Goal: Navigation & Orientation: Find specific page/section

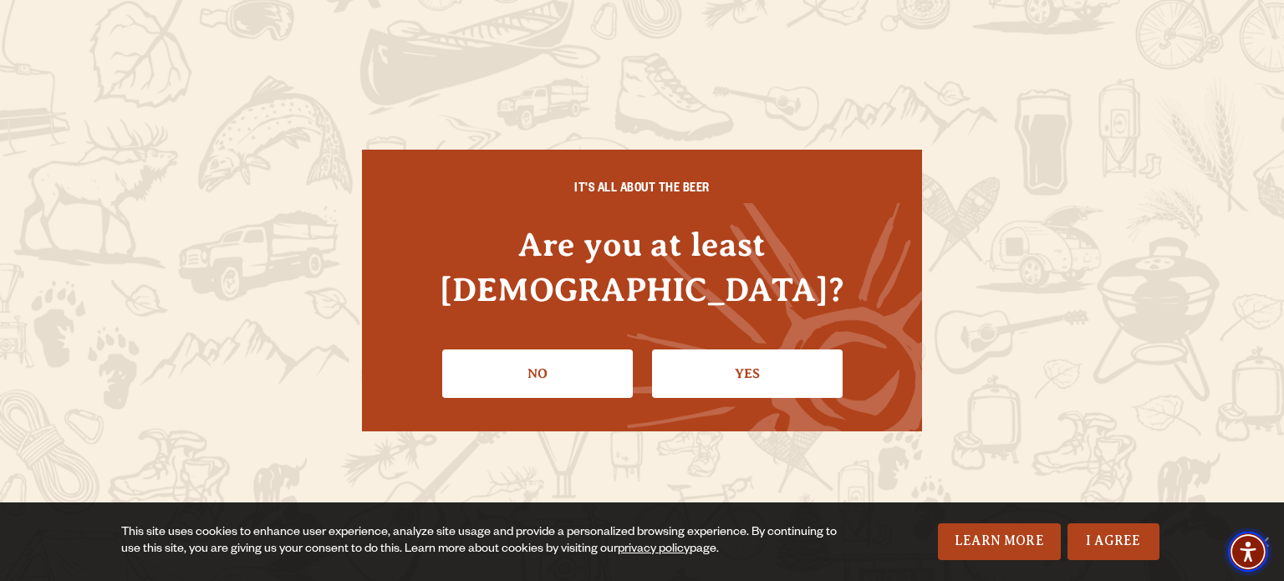
click at [1270, 544] on span "Accessibility Menu" at bounding box center [1247, 551] width 58 height 58
click at [1111, 542] on link "I Agree" at bounding box center [1113, 541] width 92 height 37
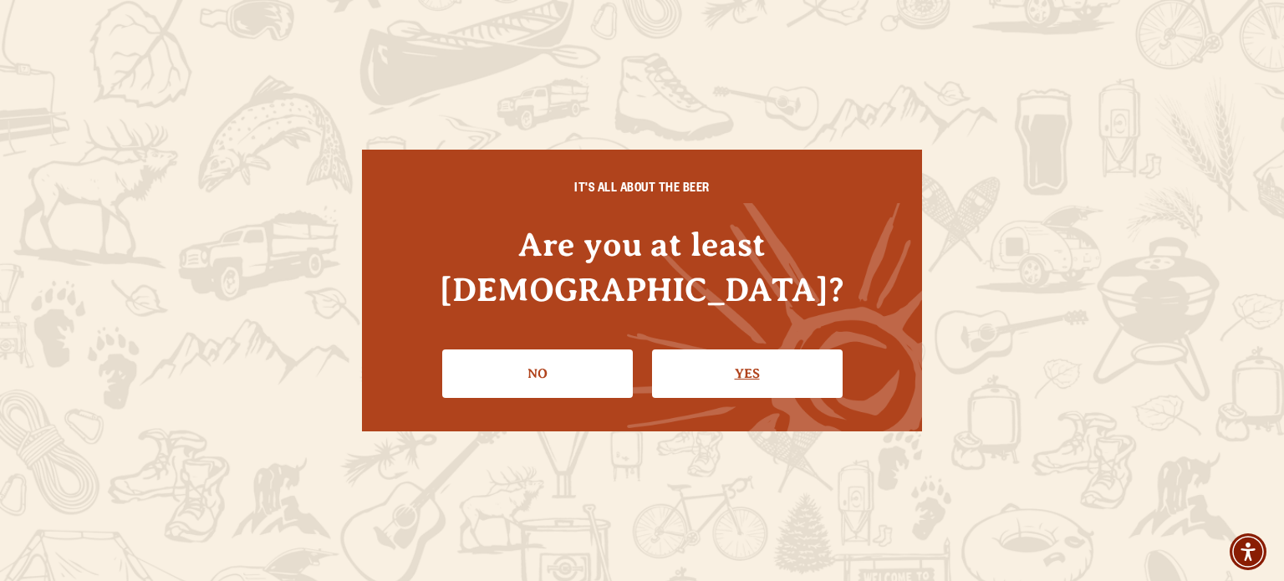
click at [737, 359] on link "Yes" at bounding box center [747, 373] width 191 height 48
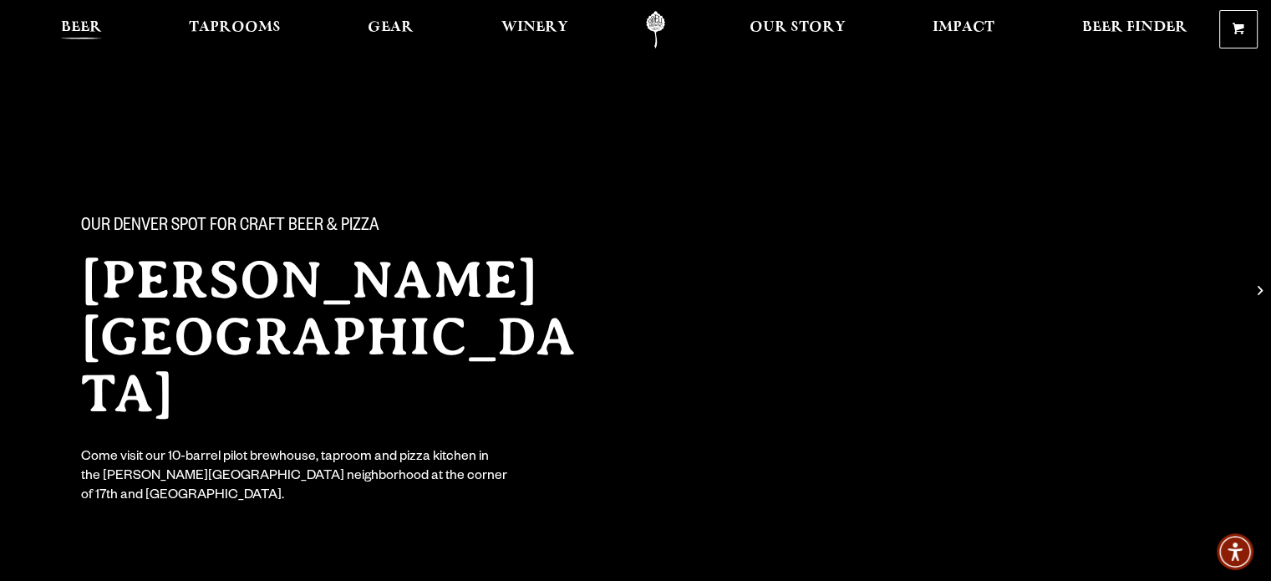
click at [87, 28] on span "Beer" at bounding box center [81, 27] width 41 height 13
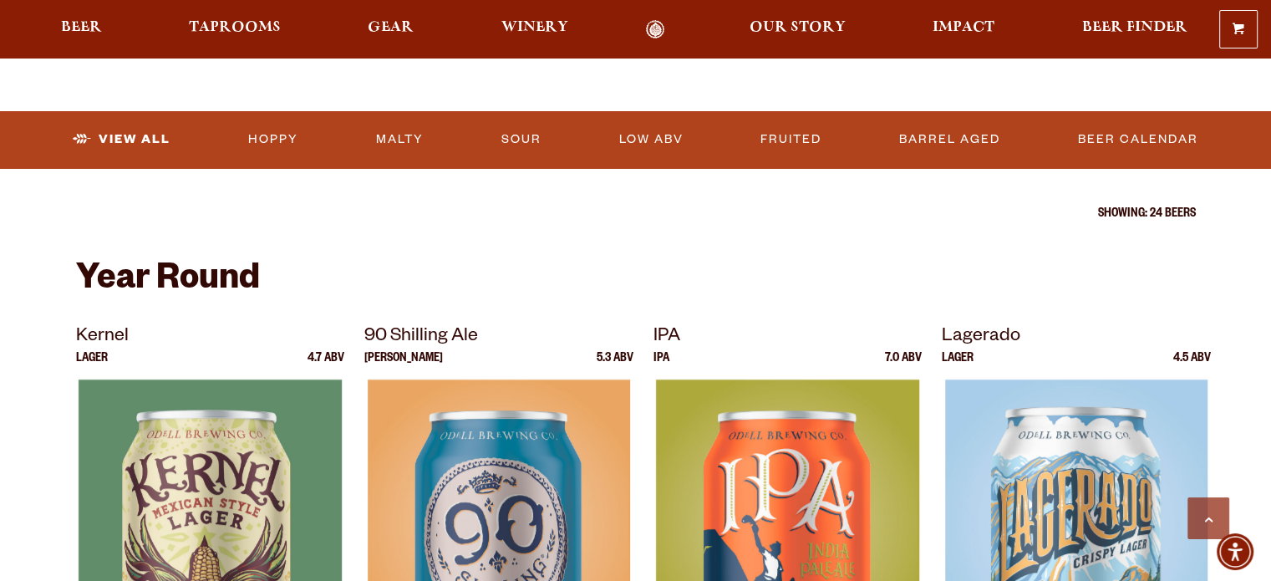
scroll to position [418, 0]
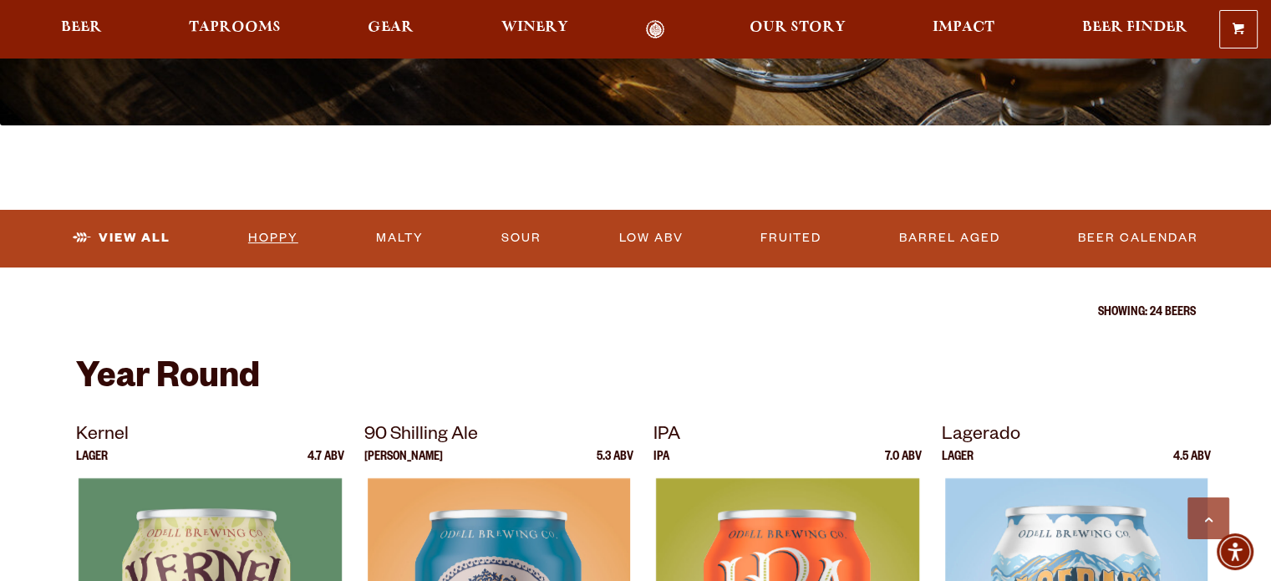
click at [267, 240] on link "Hoppy" at bounding box center [274, 238] width 64 height 38
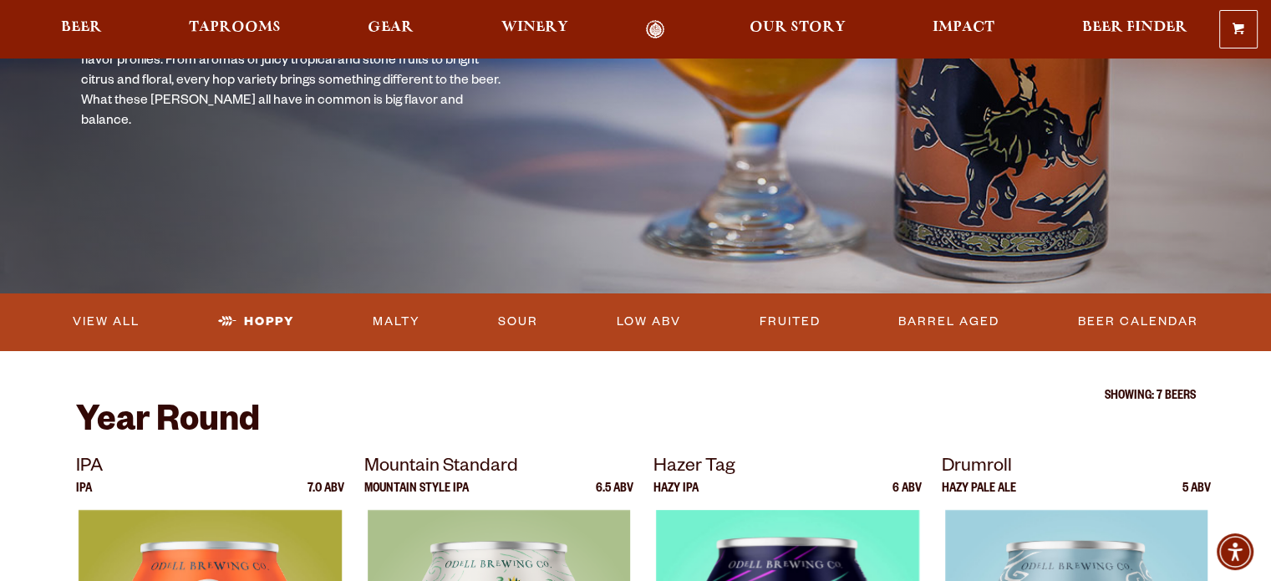
scroll to position [251, 0]
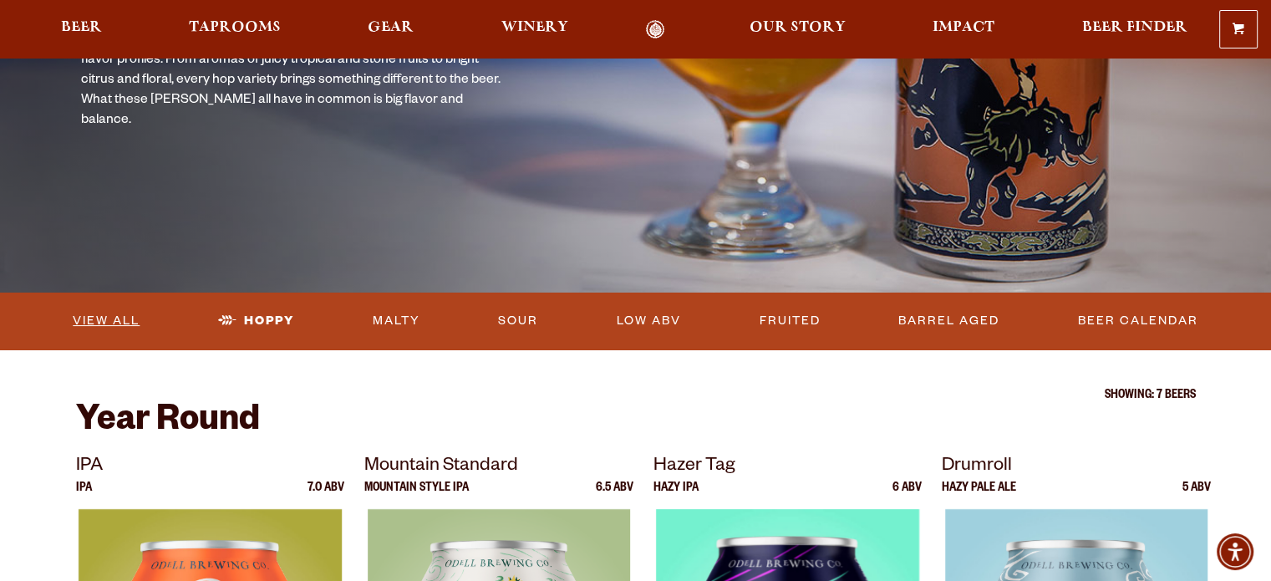
click at [127, 323] on link "View All" at bounding box center [106, 321] width 80 height 38
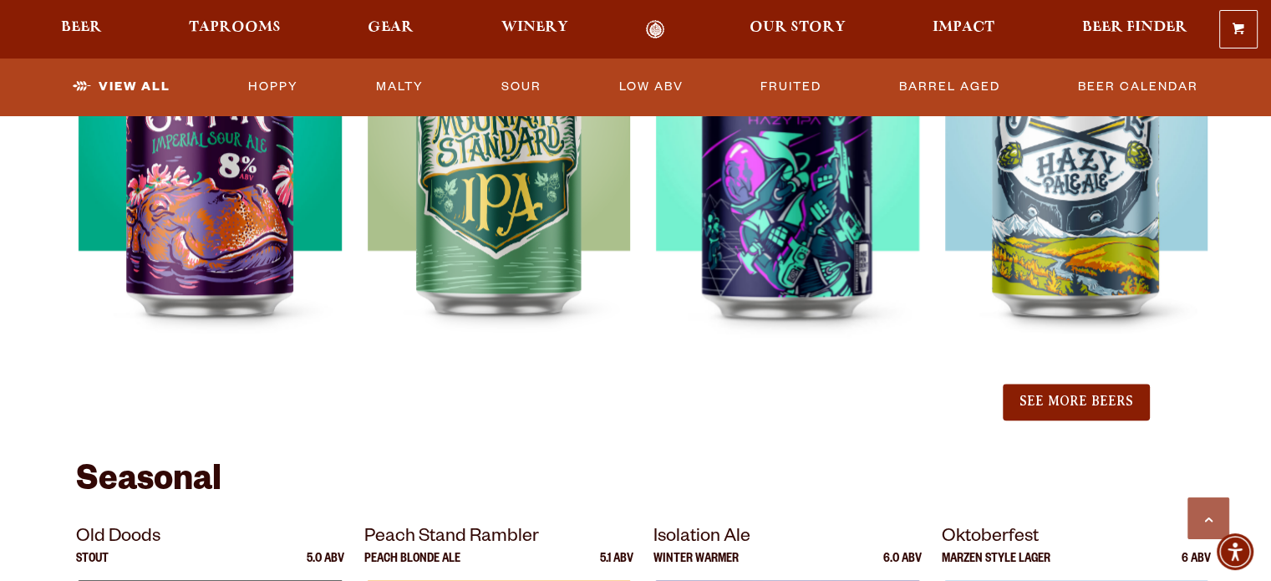
scroll to position [2089, 0]
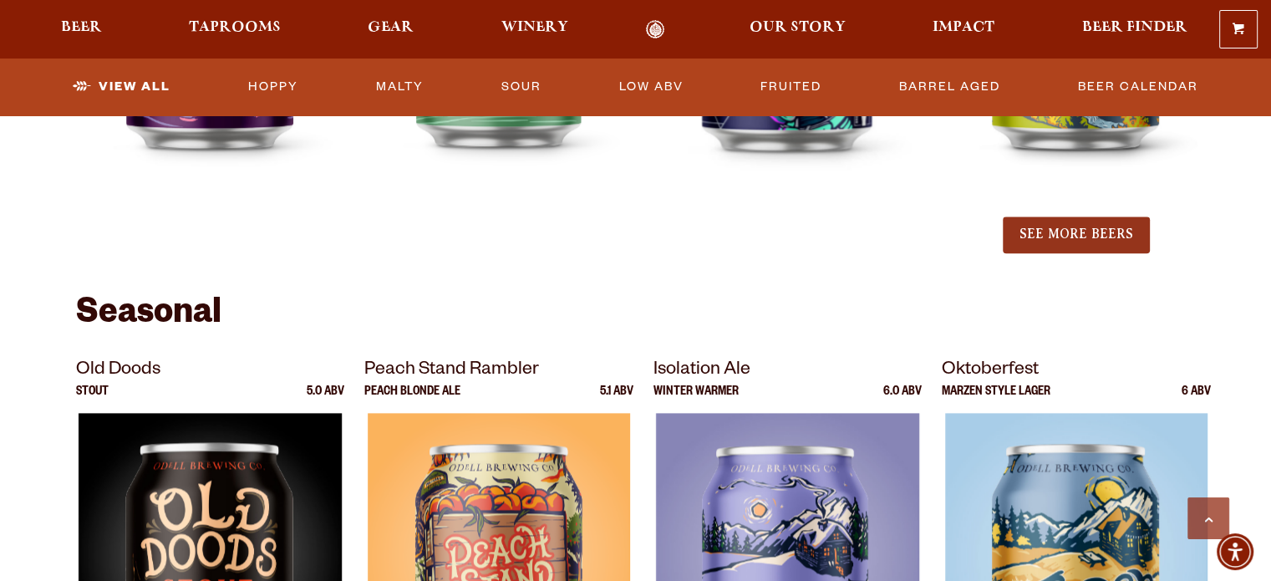
click at [1114, 236] on button "See More Beers" at bounding box center [1076, 234] width 147 height 37
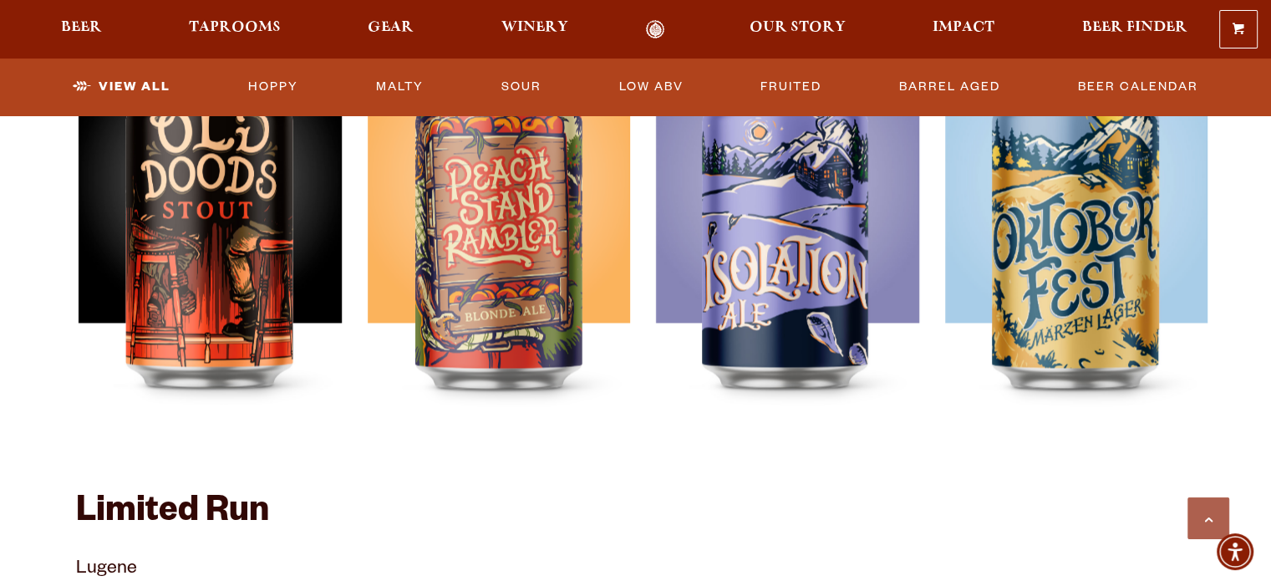
scroll to position [2758, 0]
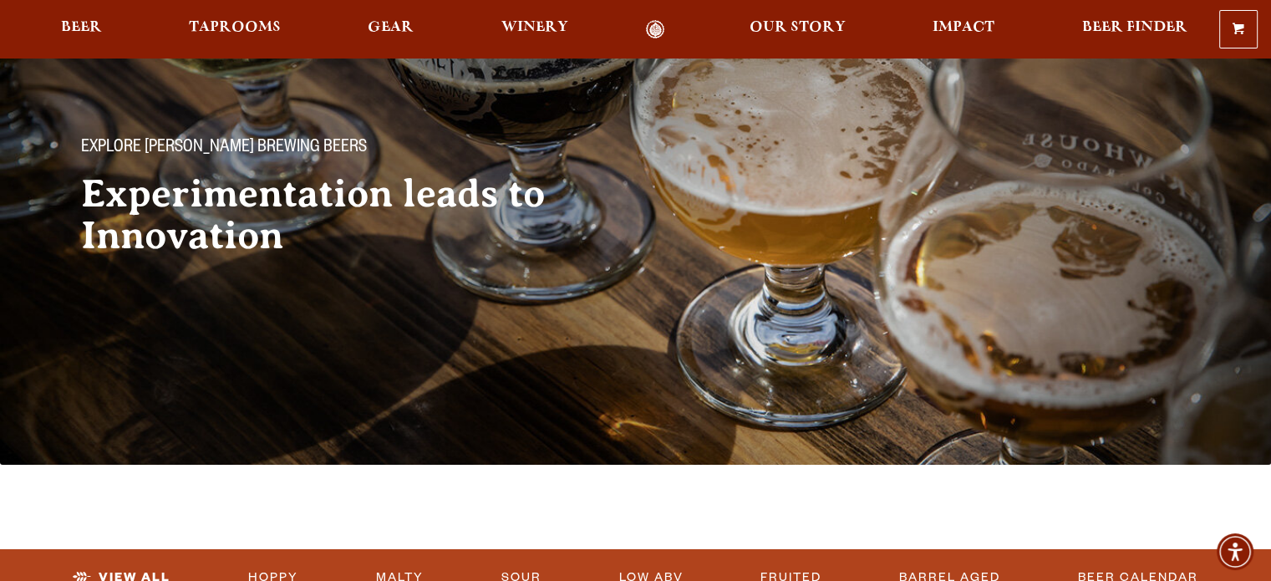
scroll to position [0, 0]
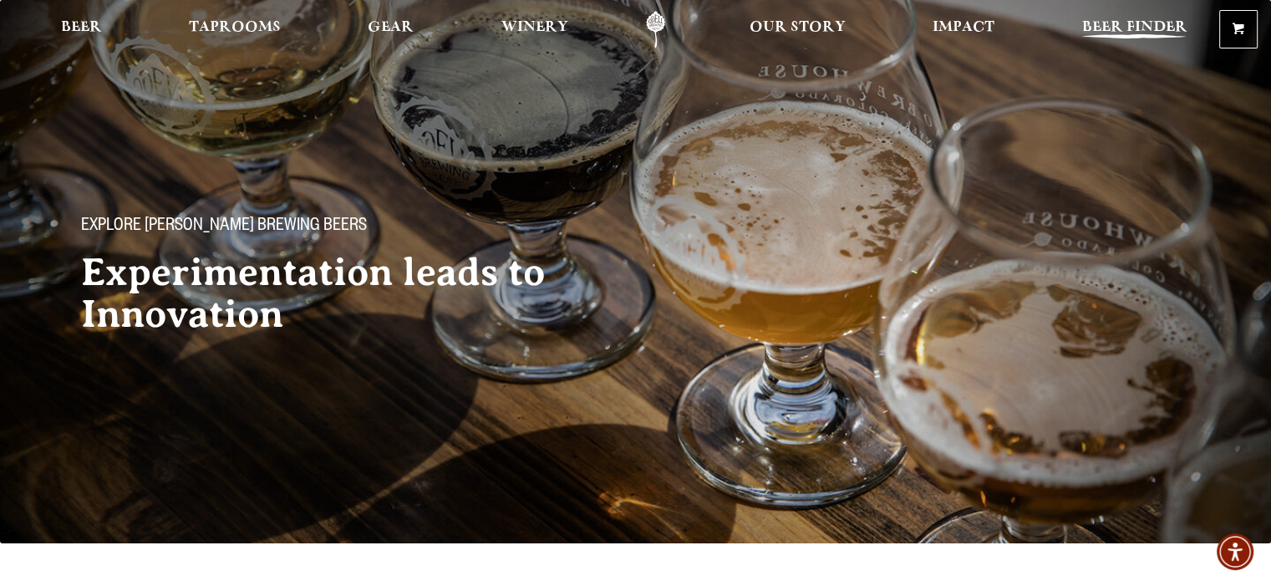
click at [1140, 28] on span "Beer Finder" at bounding box center [1133, 27] width 105 height 13
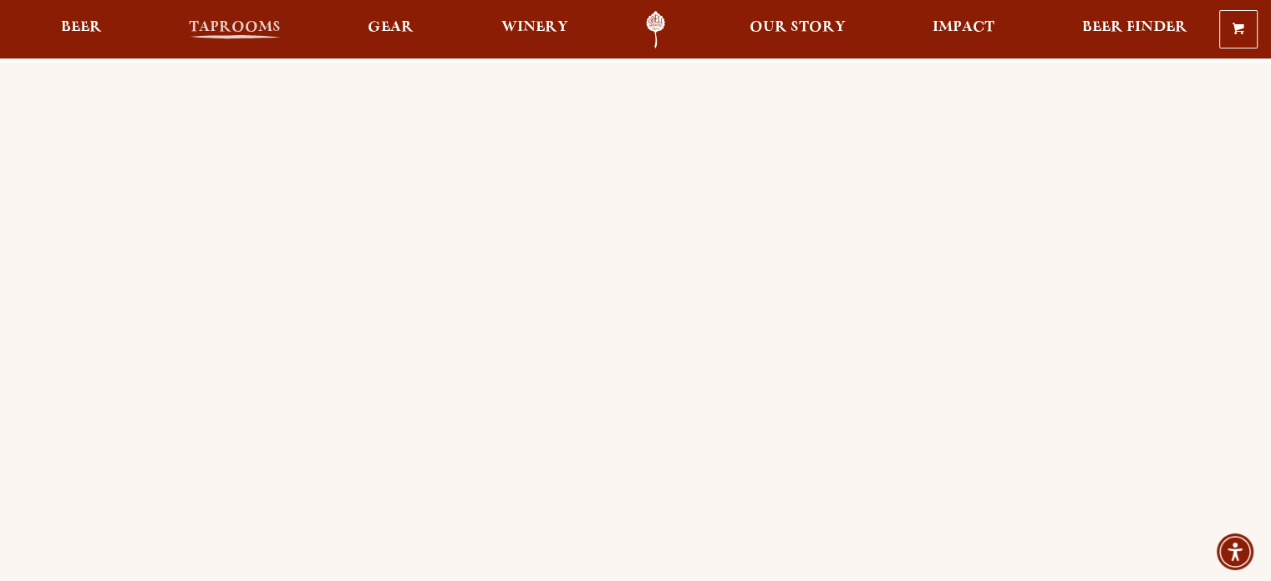
click at [238, 33] on span "Taprooms" at bounding box center [235, 27] width 92 height 13
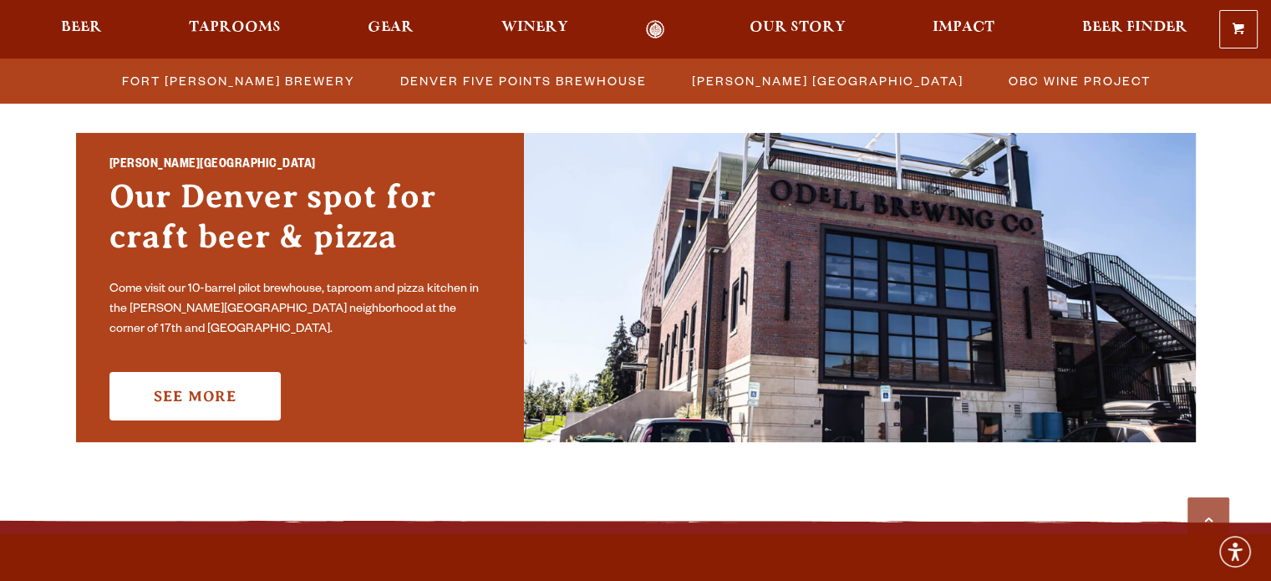
scroll to position [1170, 0]
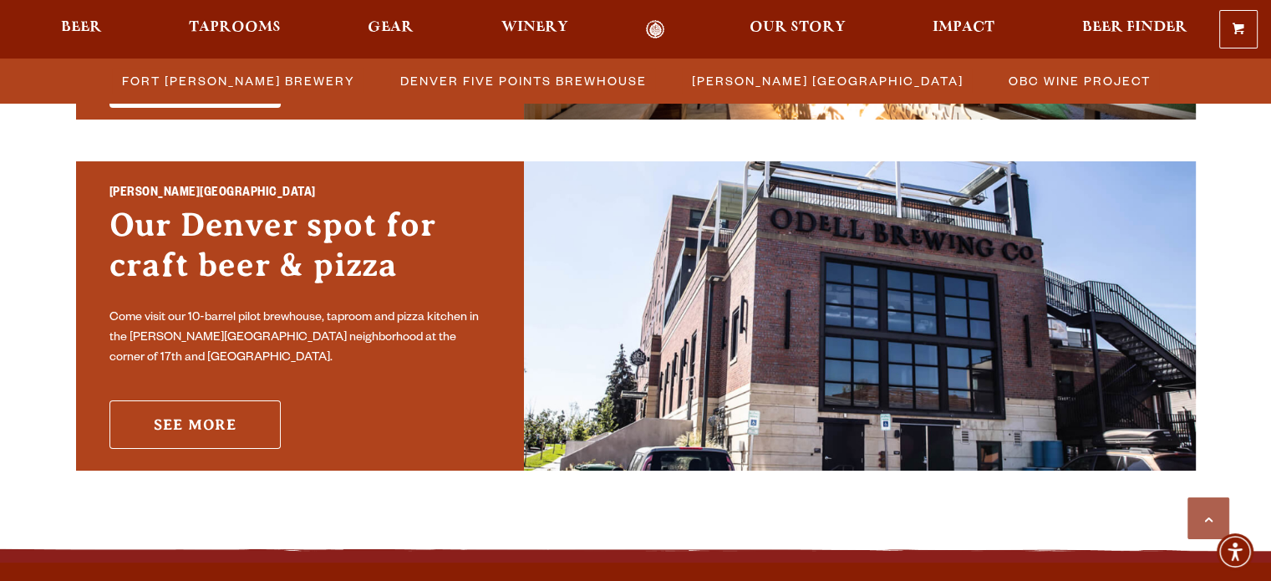
click at [196, 414] on link "See More" at bounding box center [194, 424] width 171 height 48
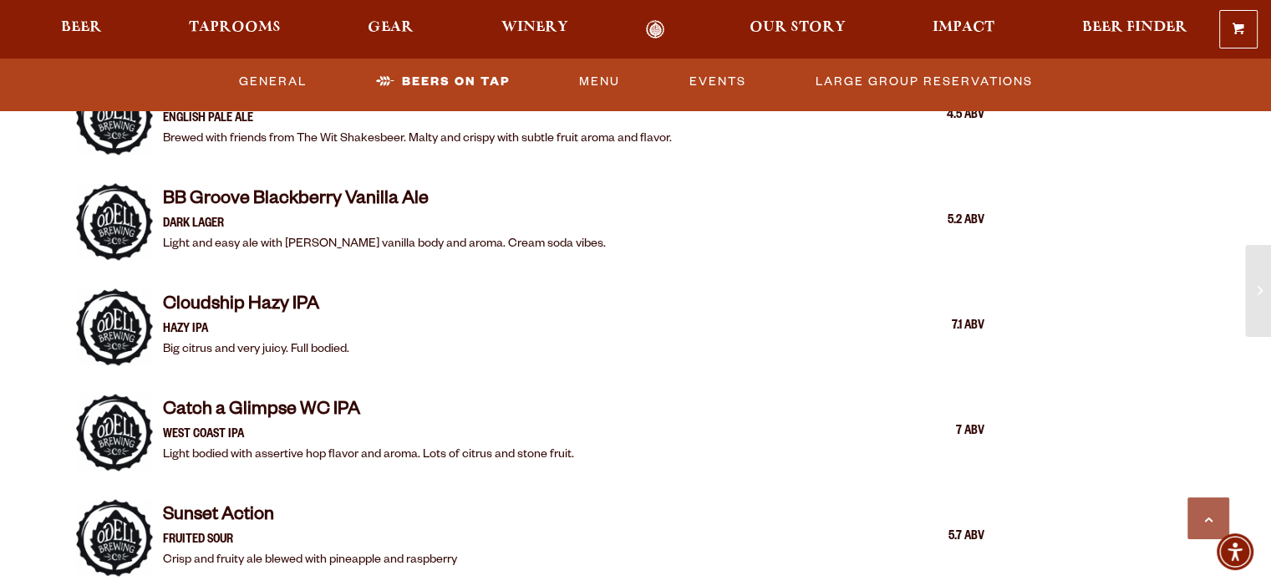
scroll to position [2006, 0]
